Goal: Find specific page/section: Find specific page/section

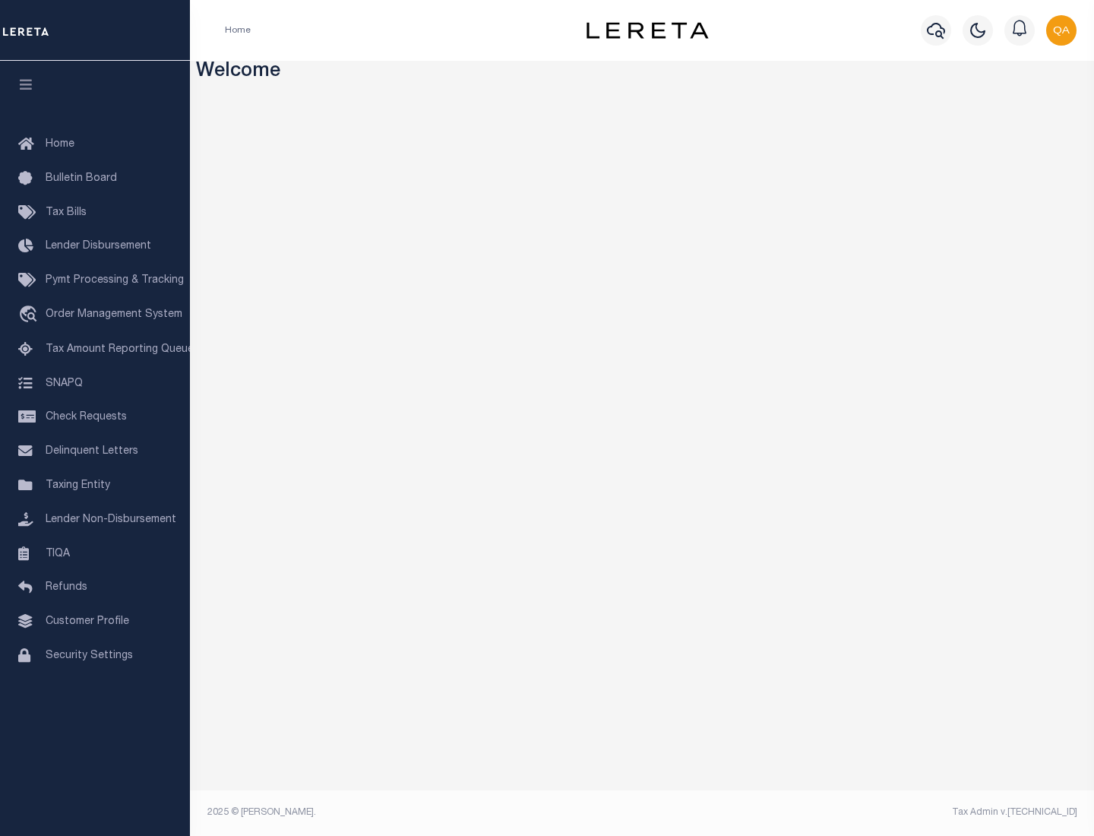
click at [95, 553] on link "TIQA" at bounding box center [95, 554] width 190 height 34
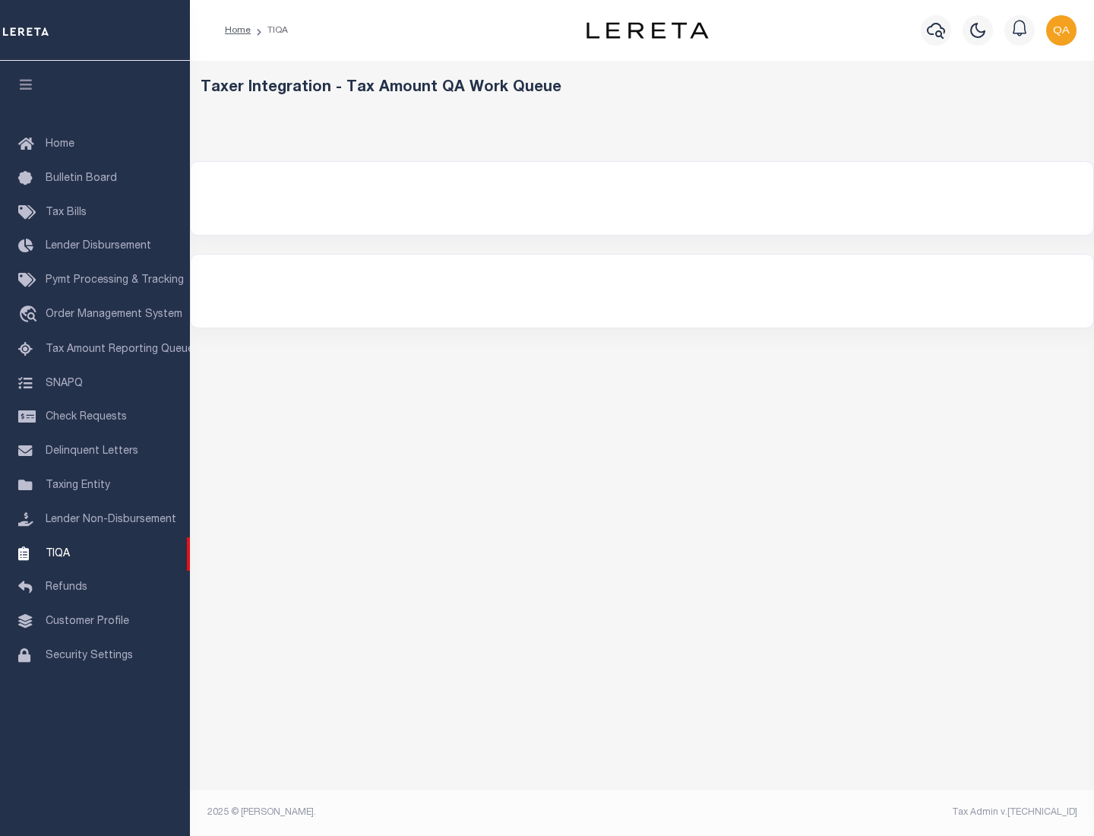
select select "200"
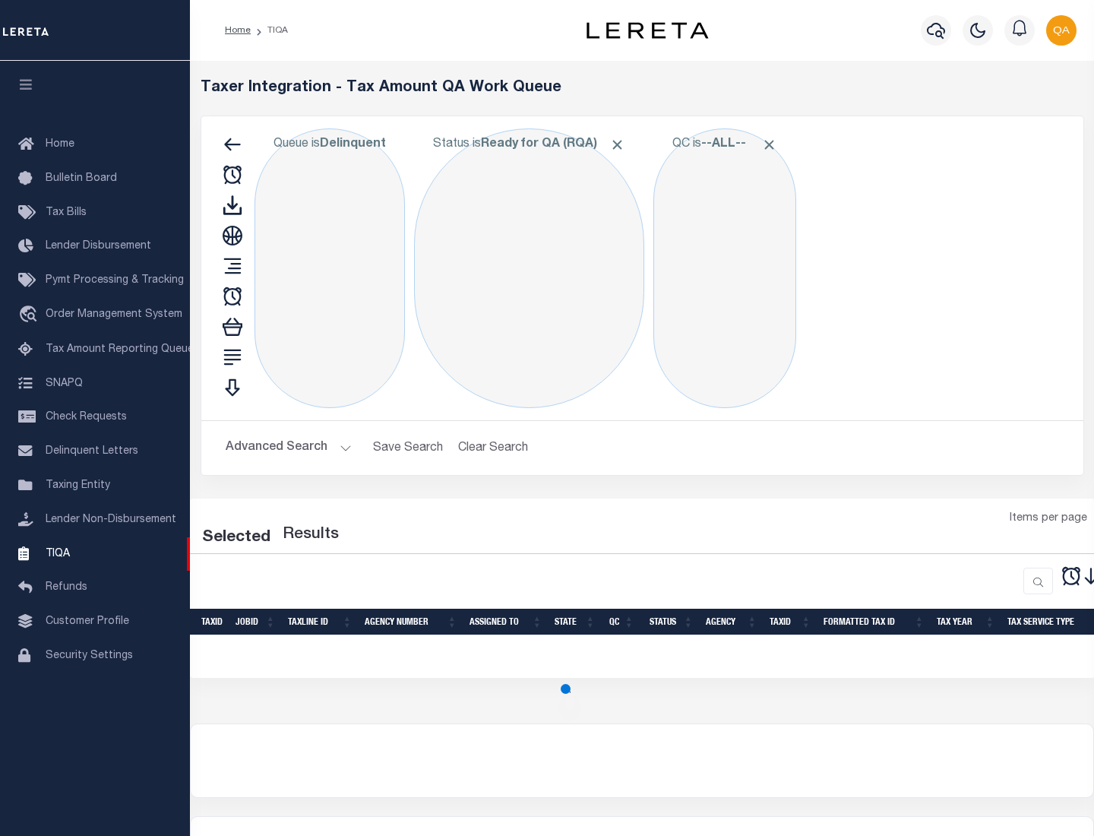
select select "200"
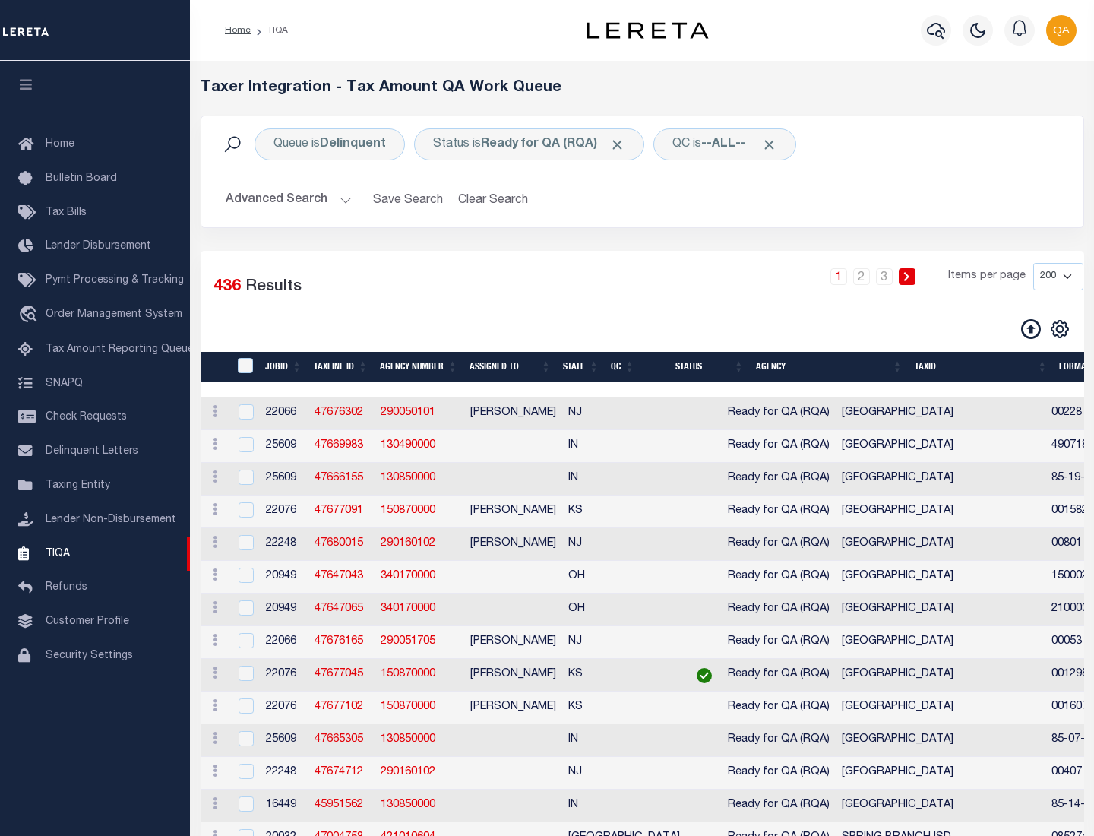
click at [622, 144] on span "Click to Remove" at bounding box center [617, 145] width 16 height 16
